Goal: Information Seeking & Learning: Learn about a topic

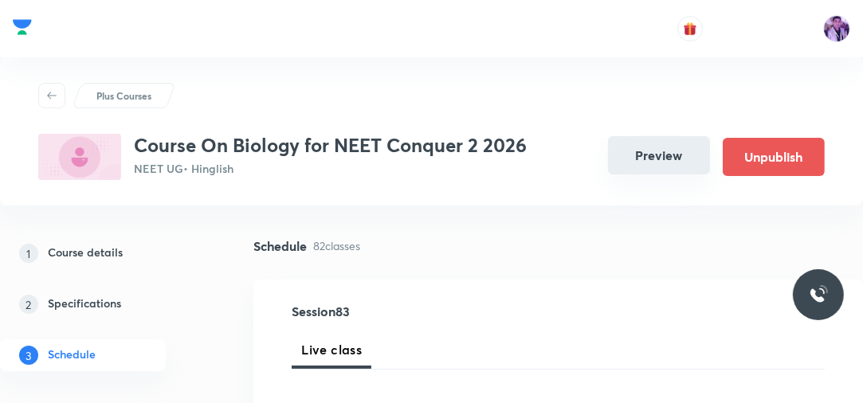
click at [644, 156] on button "Preview" at bounding box center [659, 155] width 102 height 38
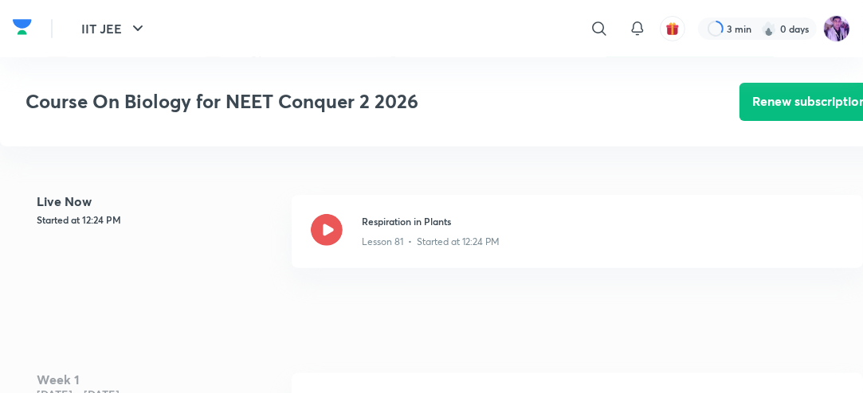
scroll to position [300, 0]
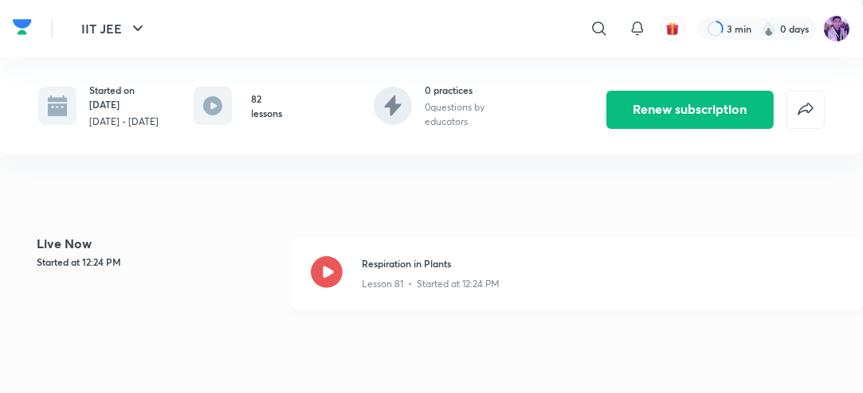
click at [319, 278] on icon at bounding box center [327, 272] width 32 height 32
